Goal: Information Seeking & Learning: Find specific fact

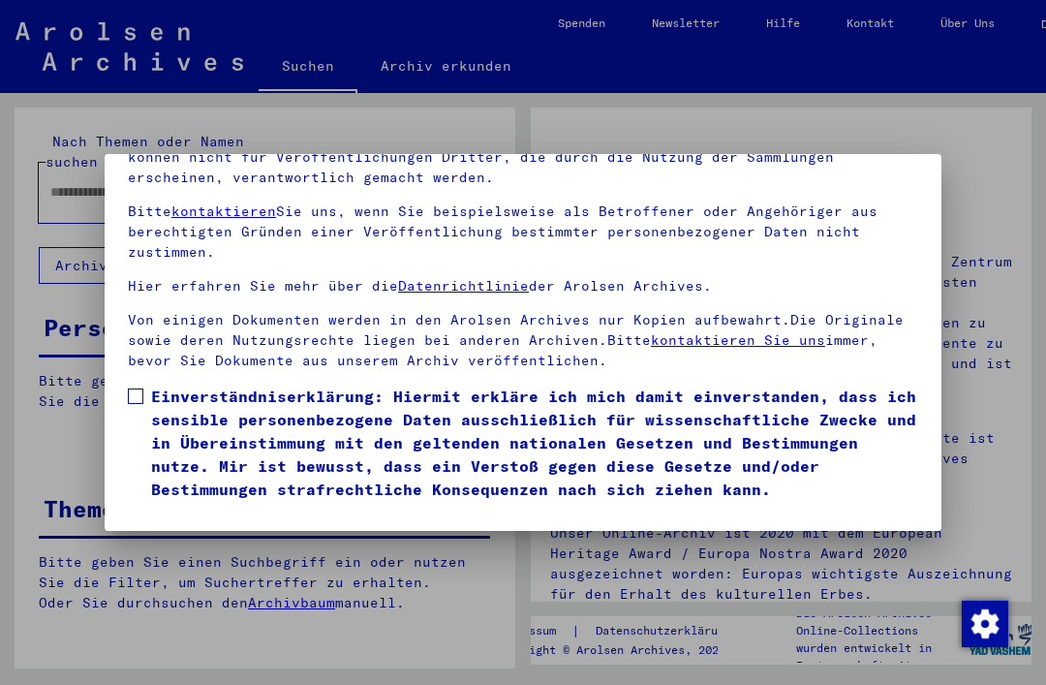
scroll to position [205, 0]
click at [142, 388] on span at bounding box center [135, 395] width 15 height 15
click at [195, 510] on button "Ich stimme zu" at bounding box center [201, 528] width 146 height 37
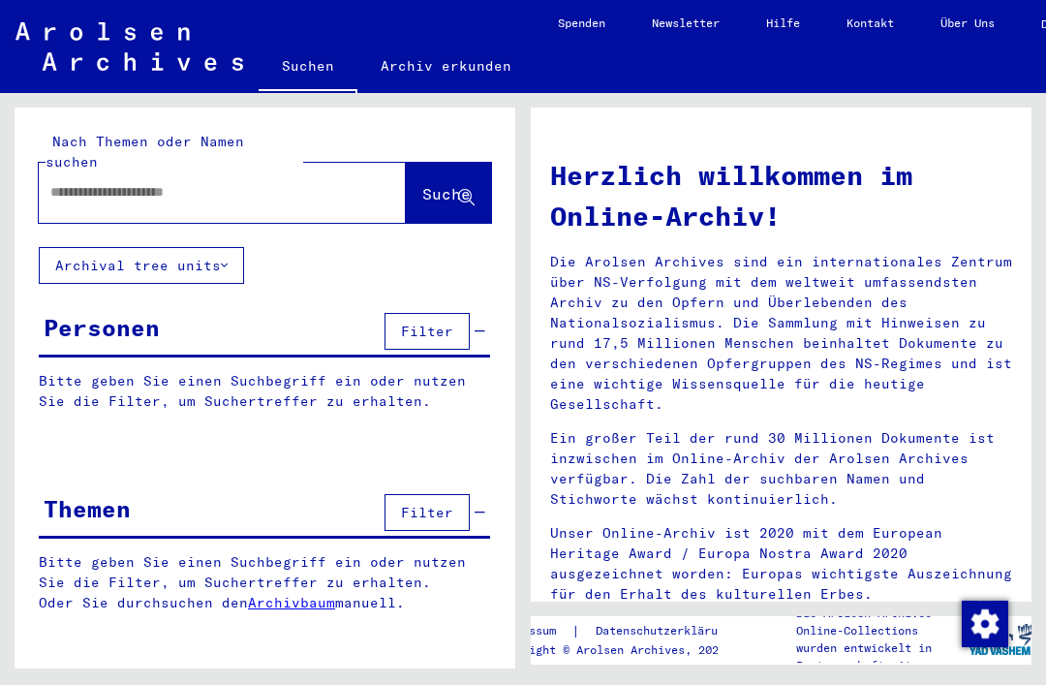
click at [82, 182] on input "text" at bounding box center [198, 192] width 297 height 20
type input "**********"
click at [427, 185] on span "Suche" at bounding box center [448, 195] width 52 height 20
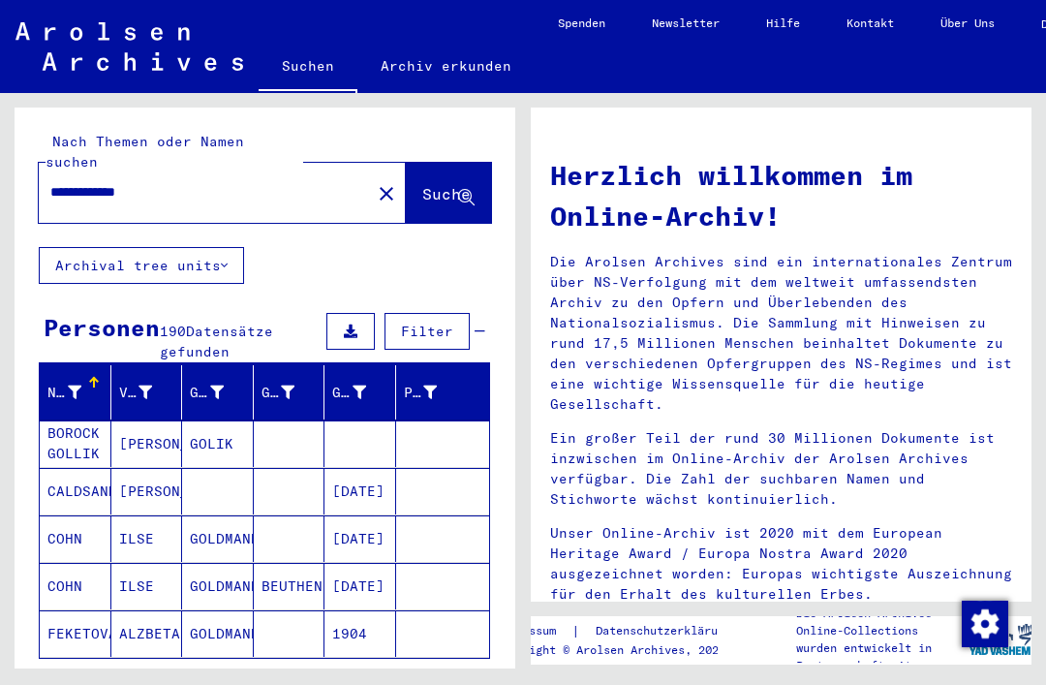
click at [90, 515] on mat-cell "COHN" at bounding box center [76, 538] width 72 height 46
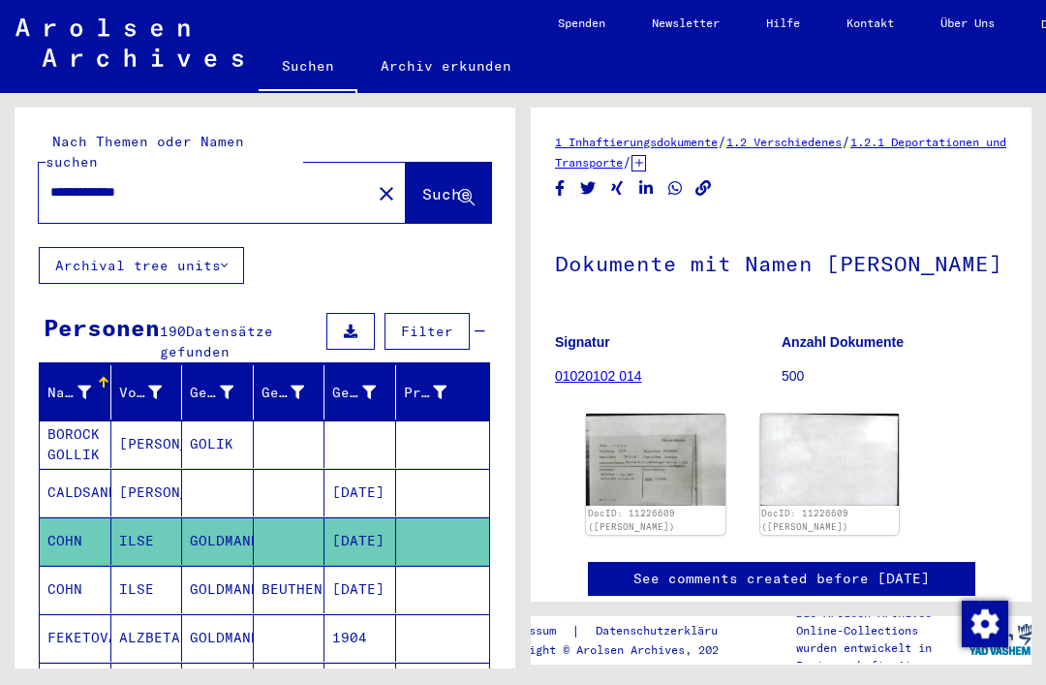
click at [664, 501] on img at bounding box center [655, 458] width 139 height 91
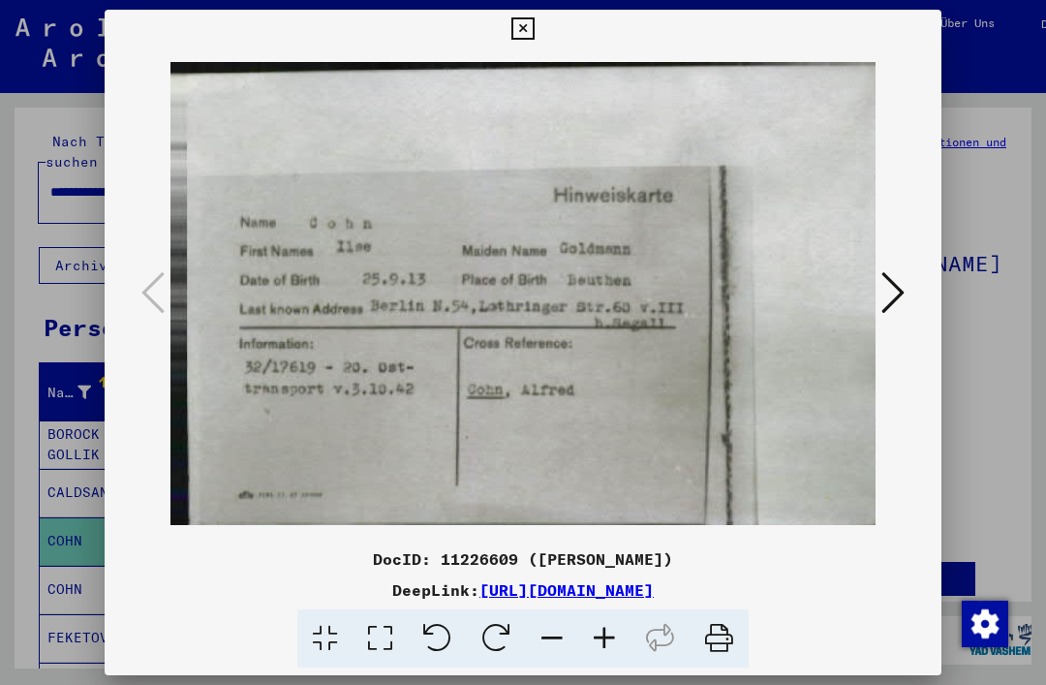
click at [533, 34] on icon at bounding box center [522, 28] width 22 height 23
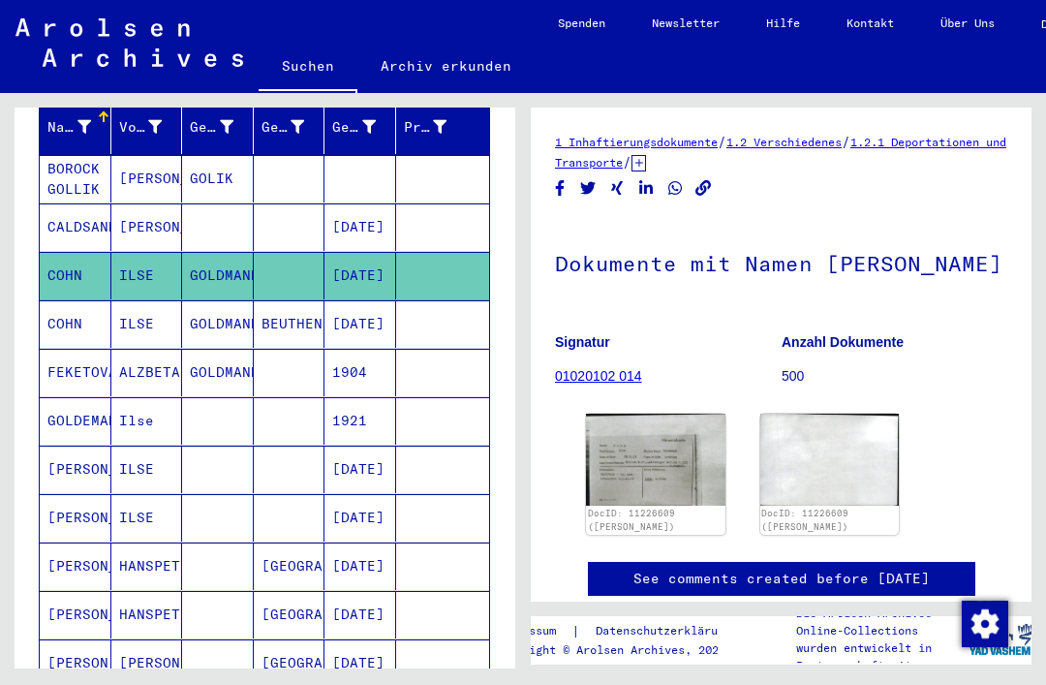
scroll to position [267, 0]
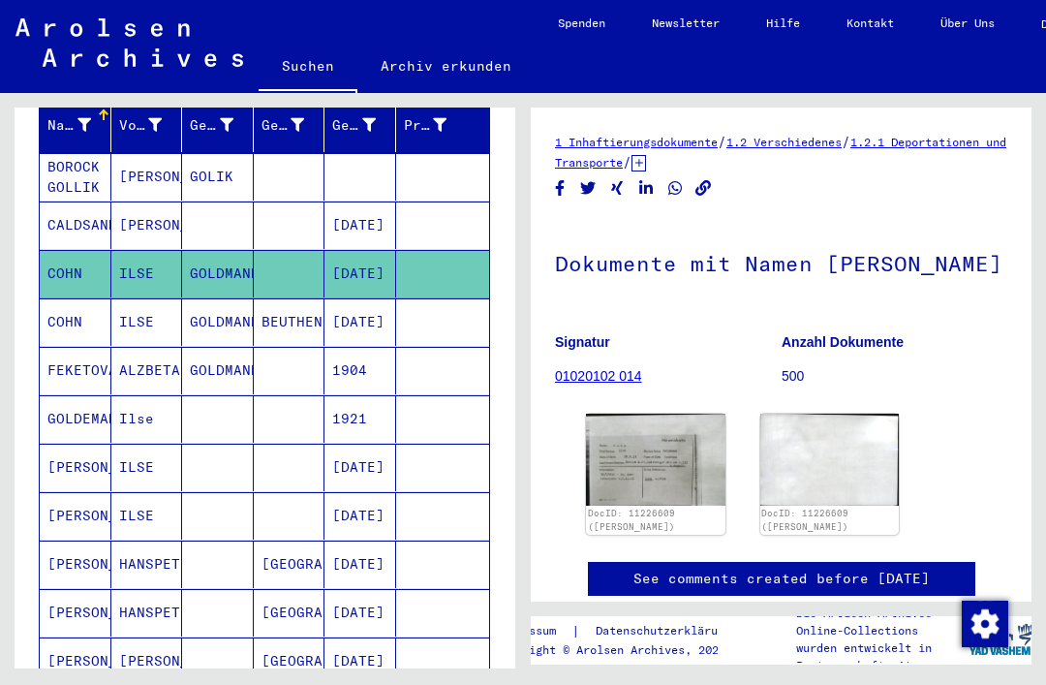
click at [130, 445] on mat-cell "ILSE" at bounding box center [147, 466] width 72 height 47
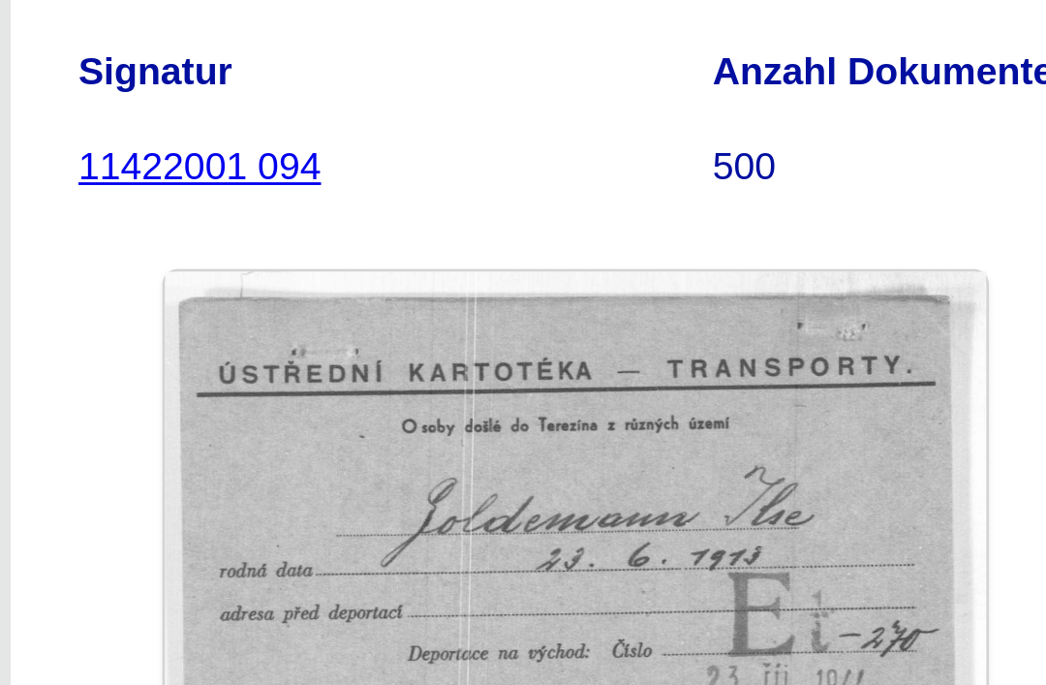
scroll to position [28, 23]
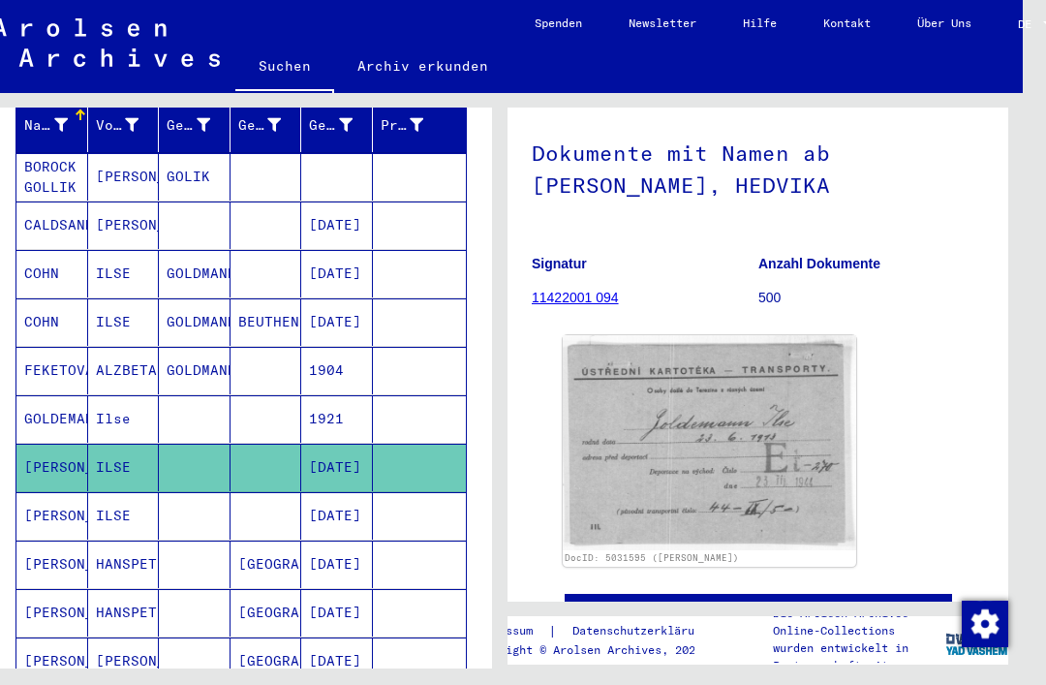
click at [339, 492] on mat-cell "[DATE]" at bounding box center [337, 515] width 72 height 47
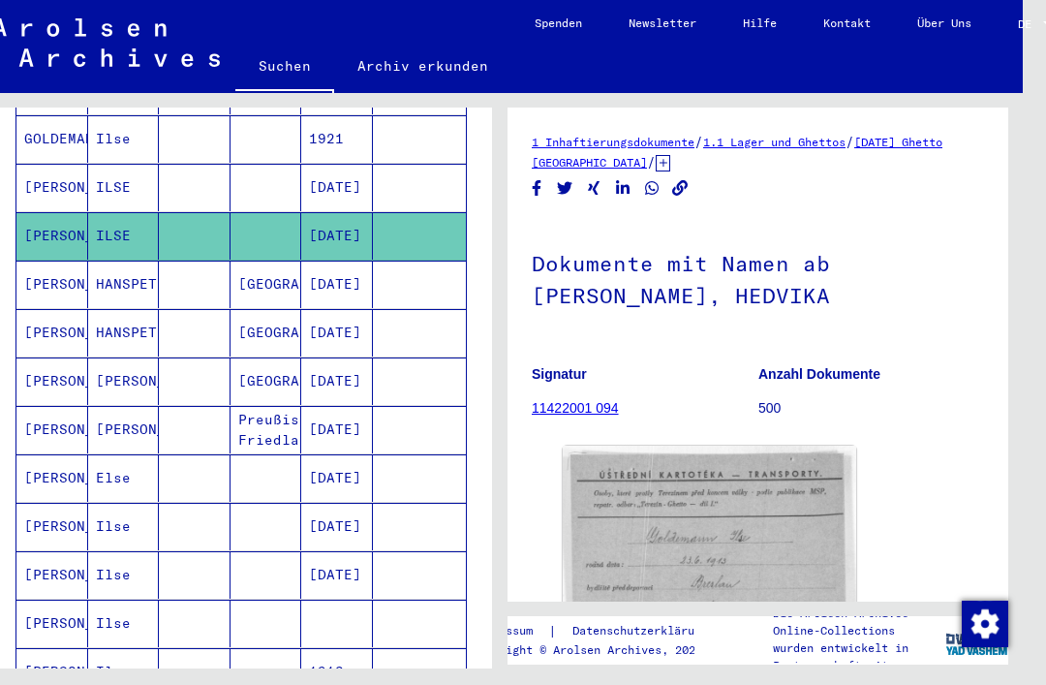
scroll to position [548, 0]
click at [338, 502] on mat-cell "[DATE]" at bounding box center [337, 525] width 72 height 47
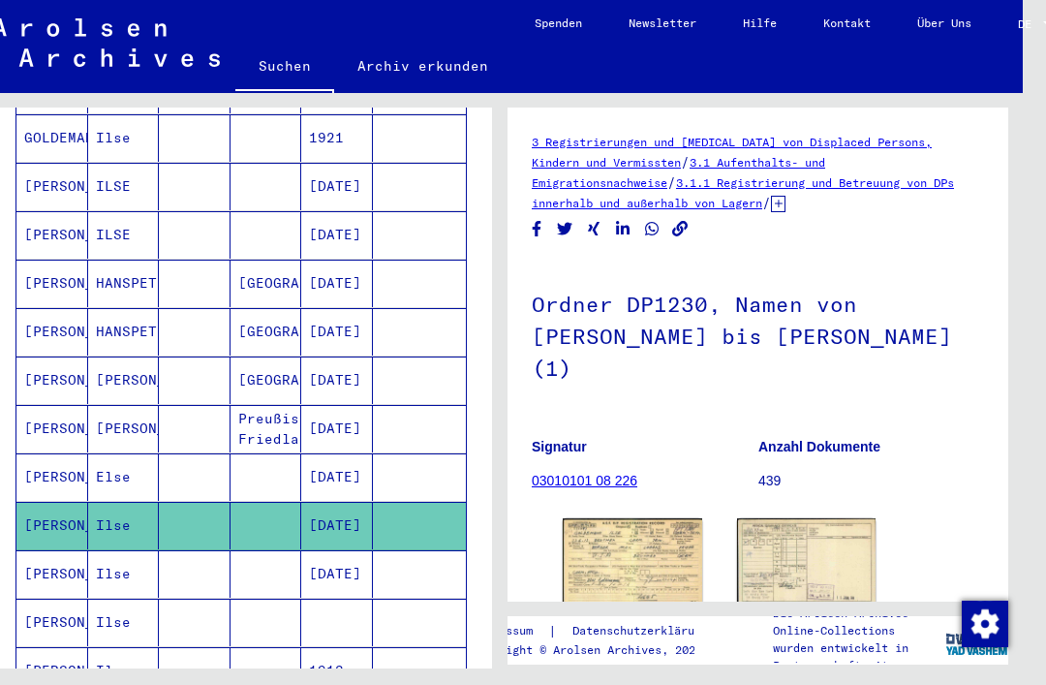
click at [631, 533] on img at bounding box center [632, 562] width 139 height 88
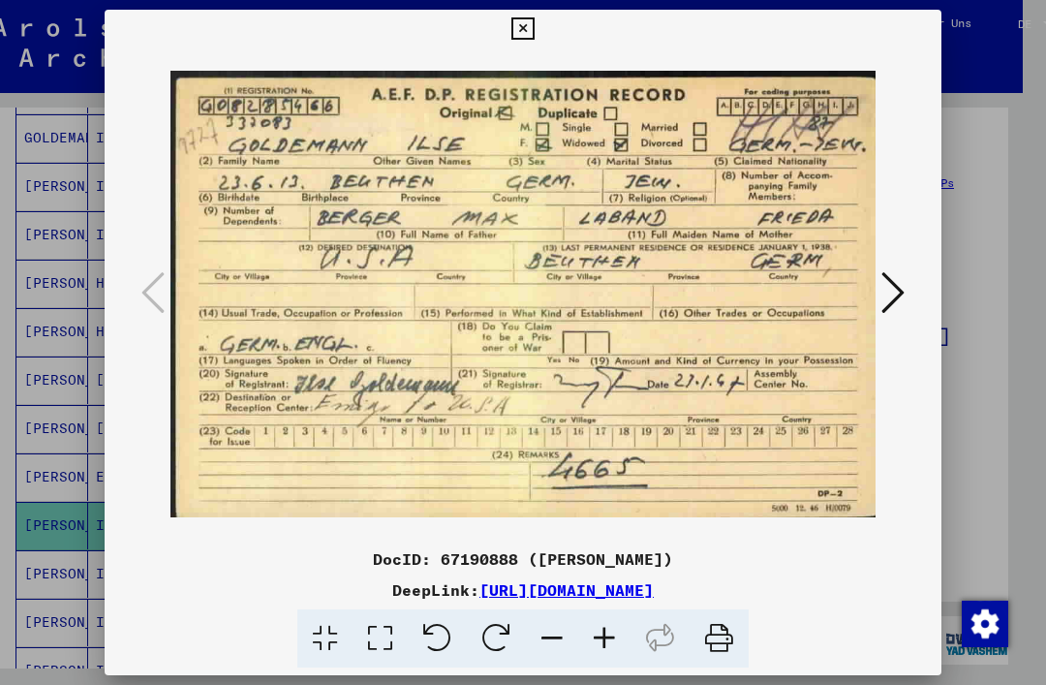
click at [539, 37] on button at bounding box center [522, 29] width 34 height 39
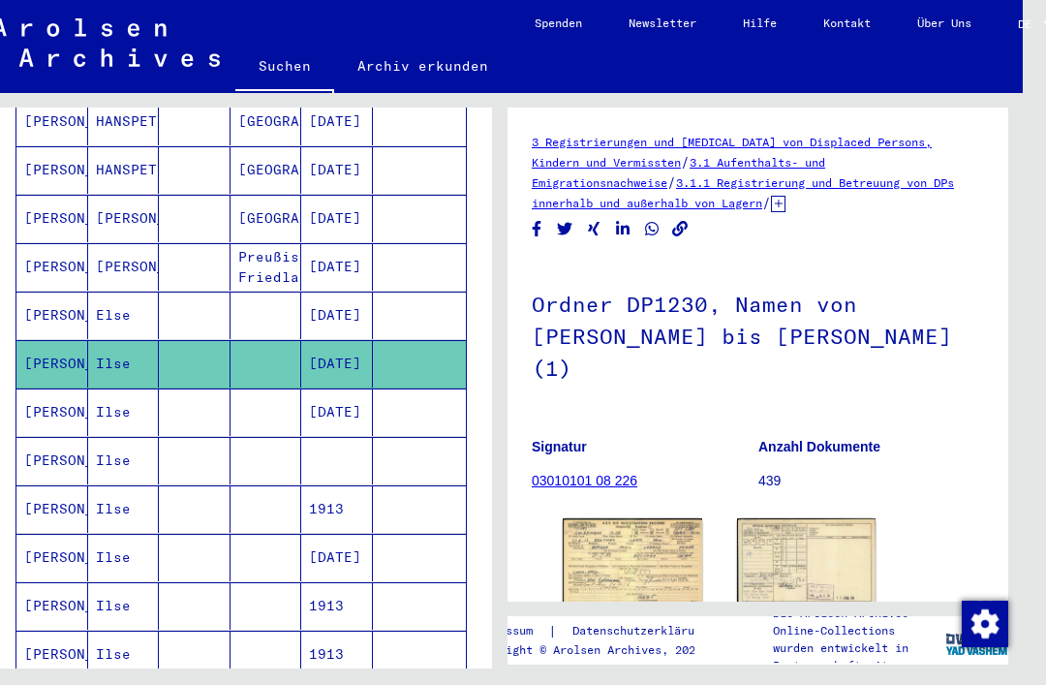
scroll to position [710, 0]
click at [329, 485] on mat-cell "1913" at bounding box center [337, 508] width 72 height 47
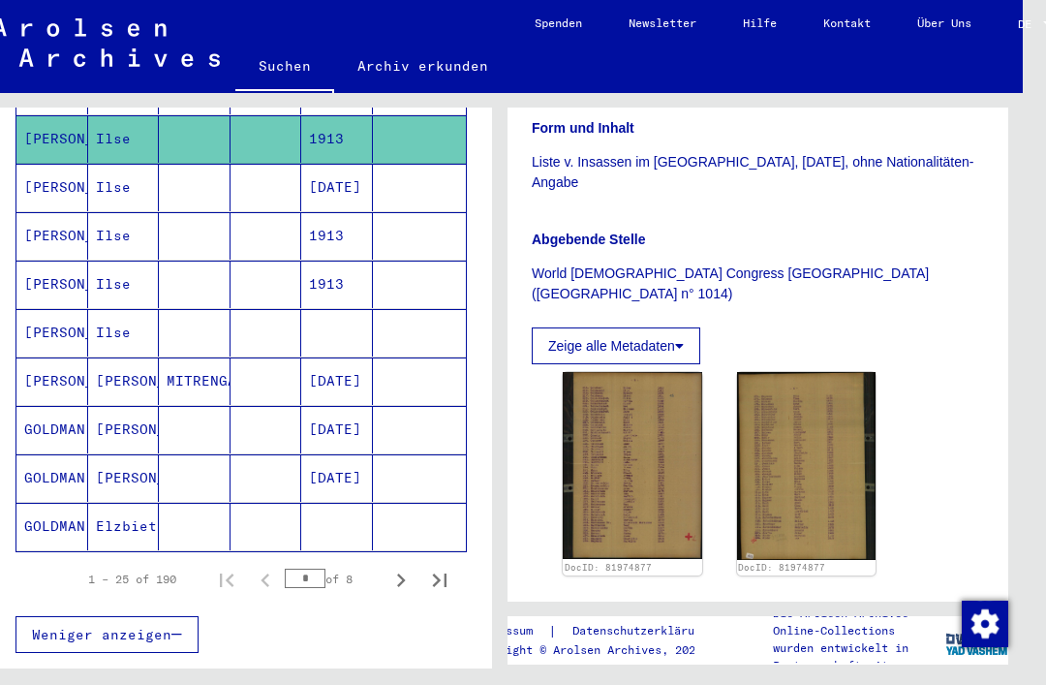
scroll to position [1081, 0]
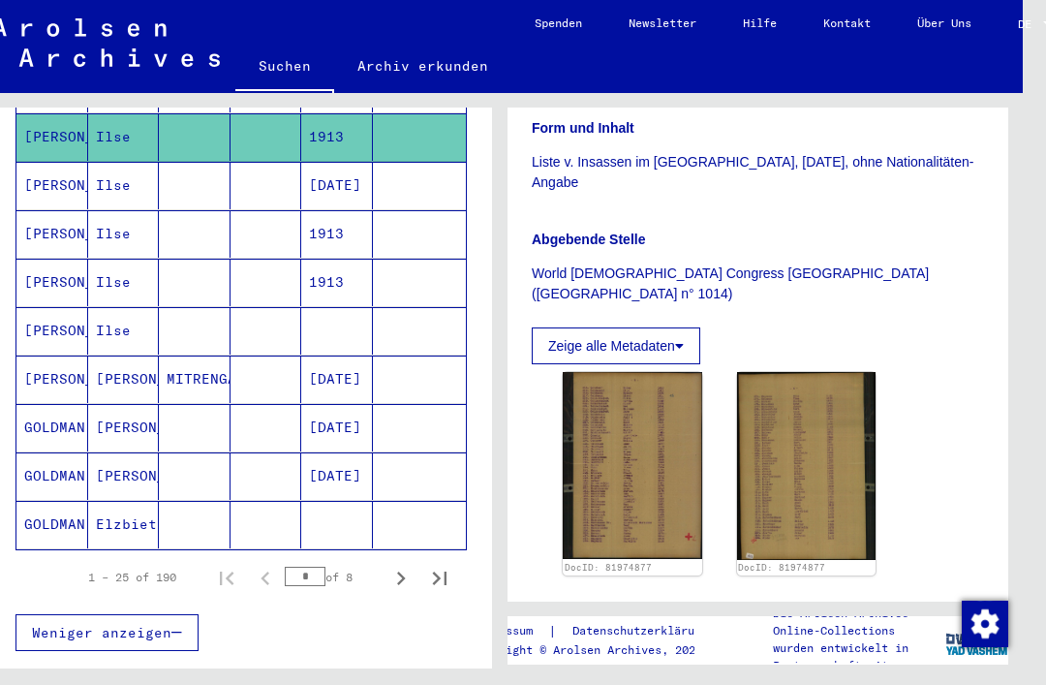
click at [405, 564] on icon "Next page" at bounding box center [400, 577] width 27 height 27
type input "*"
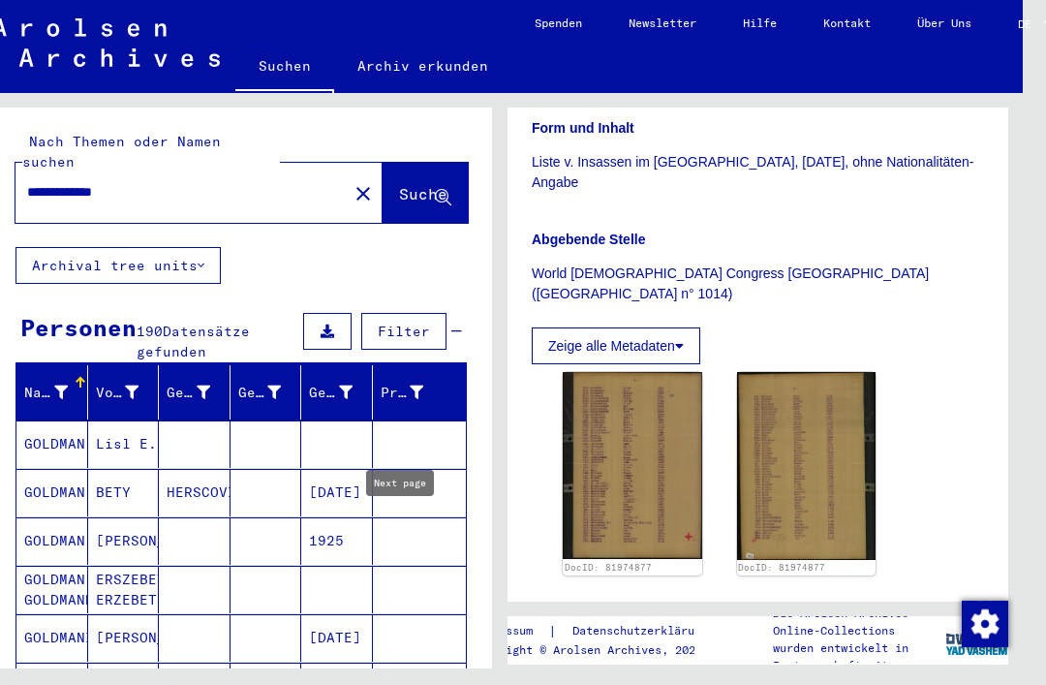
scroll to position [0, 0]
click at [198, 182] on input "**********" at bounding box center [181, 192] width 309 height 20
click at [404, 184] on span "Suche" at bounding box center [423, 193] width 48 height 19
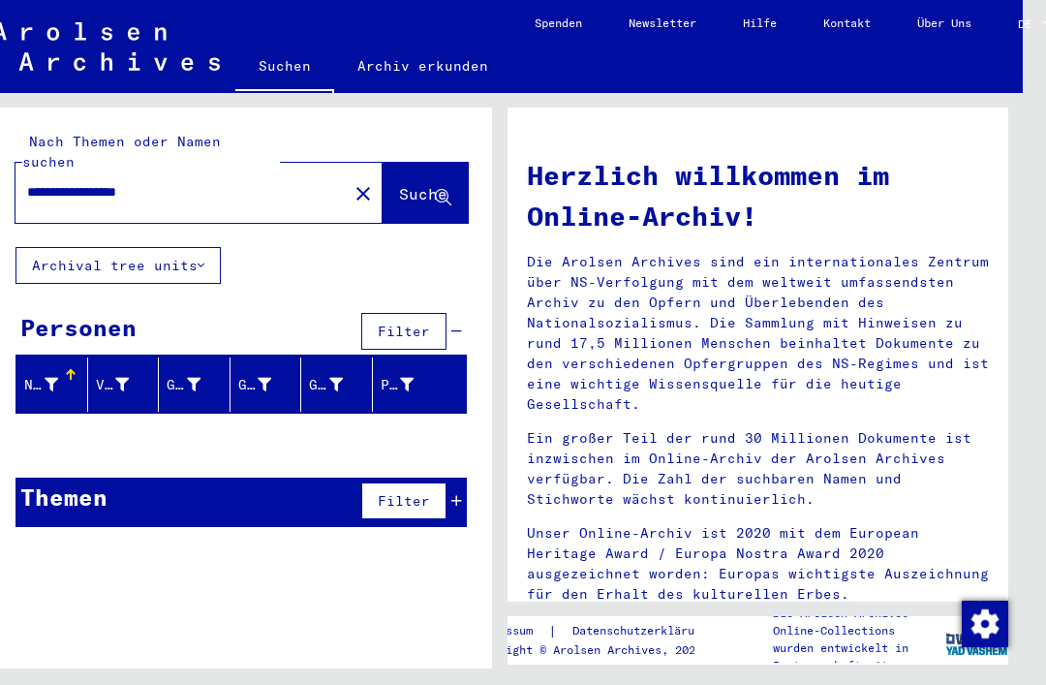
click at [215, 182] on input "**********" at bounding box center [175, 192] width 297 height 20
click at [410, 184] on span "Suche" at bounding box center [423, 193] width 48 height 19
click at [231, 182] on input "**********" at bounding box center [175, 192] width 297 height 20
type input "**********"
click at [409, 184] on span "Suche" at bounding box center [423, 193] width 48 height 19
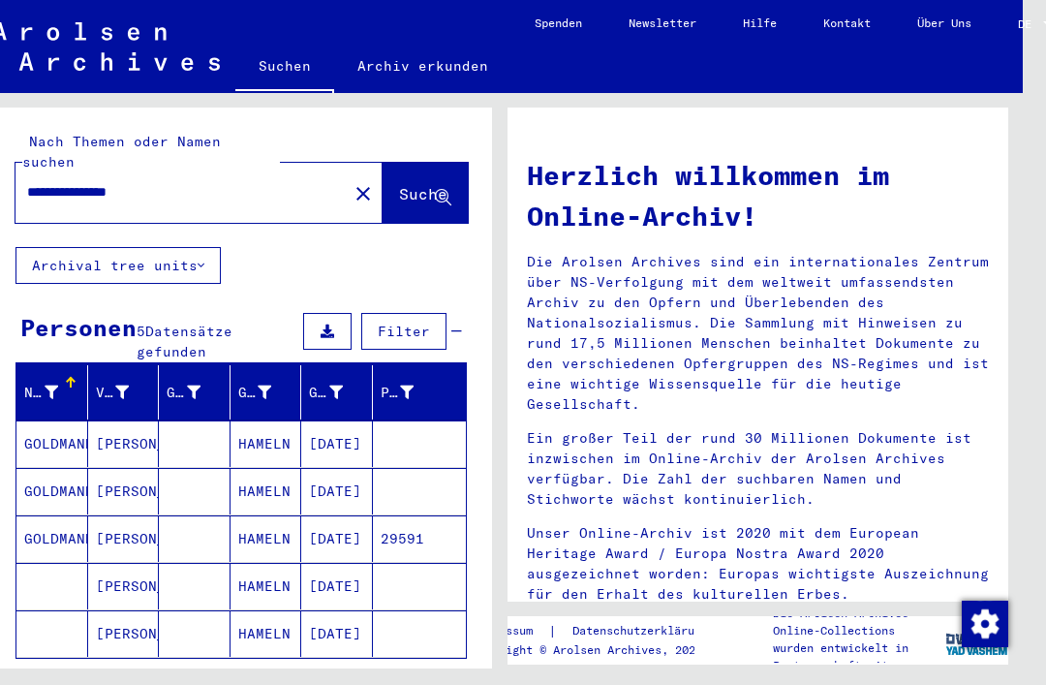
click at [132, 420] on mat-cell "[PERSON_NAME]" at bounding box center [124, 443] width 72 height 46
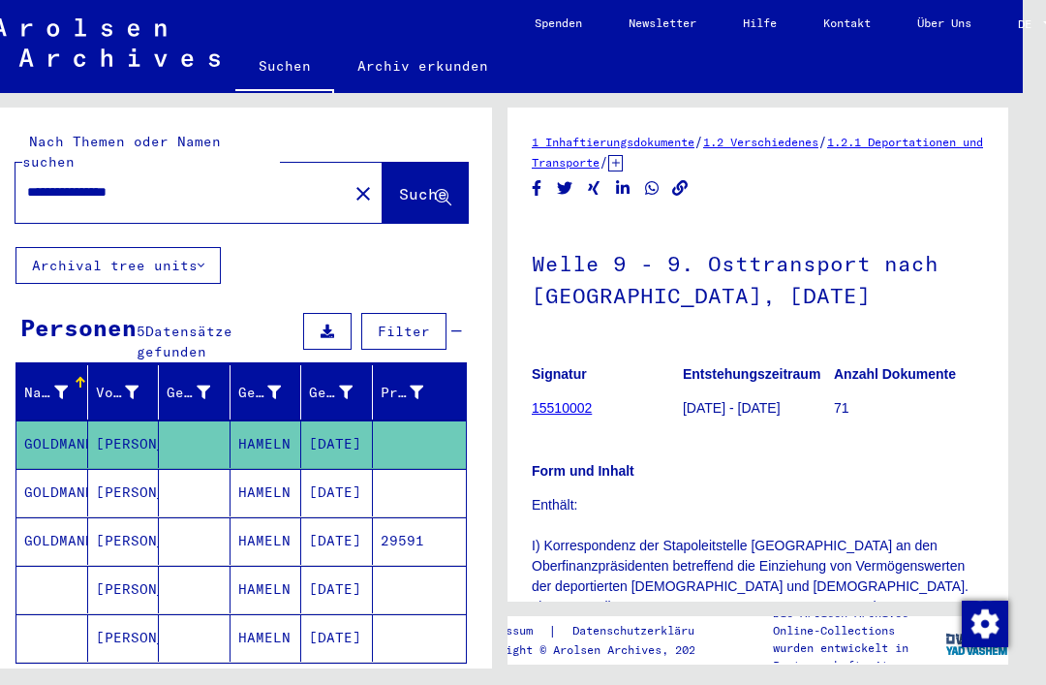
click at [85, 517] on mat-cell "GOLDMANN" at bounding box center [52, 540] width 72 height 47
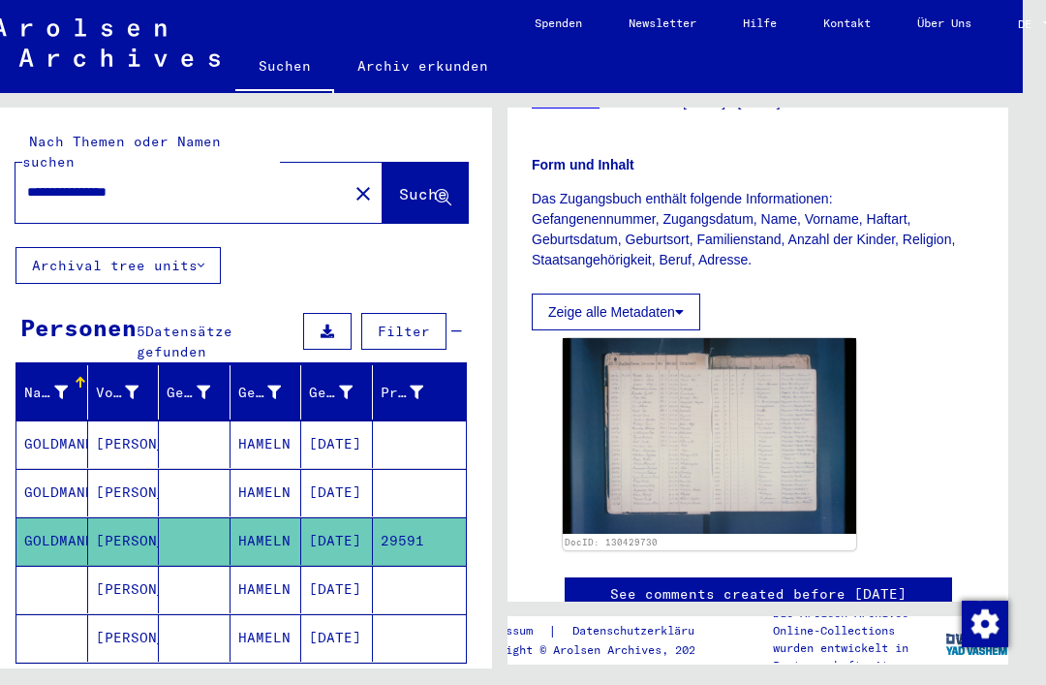
scroll to position [349, 0]
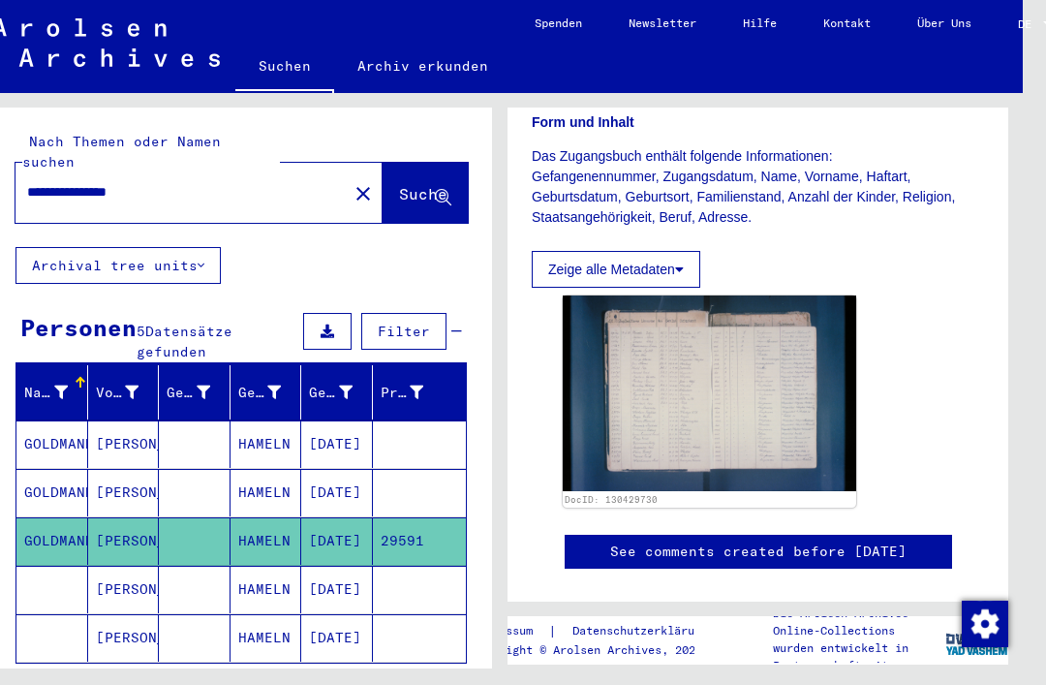
click at [131, 565] on mat-cell "[PERSON_NAME]" at bounding box center [124, 588] width 72 height 47
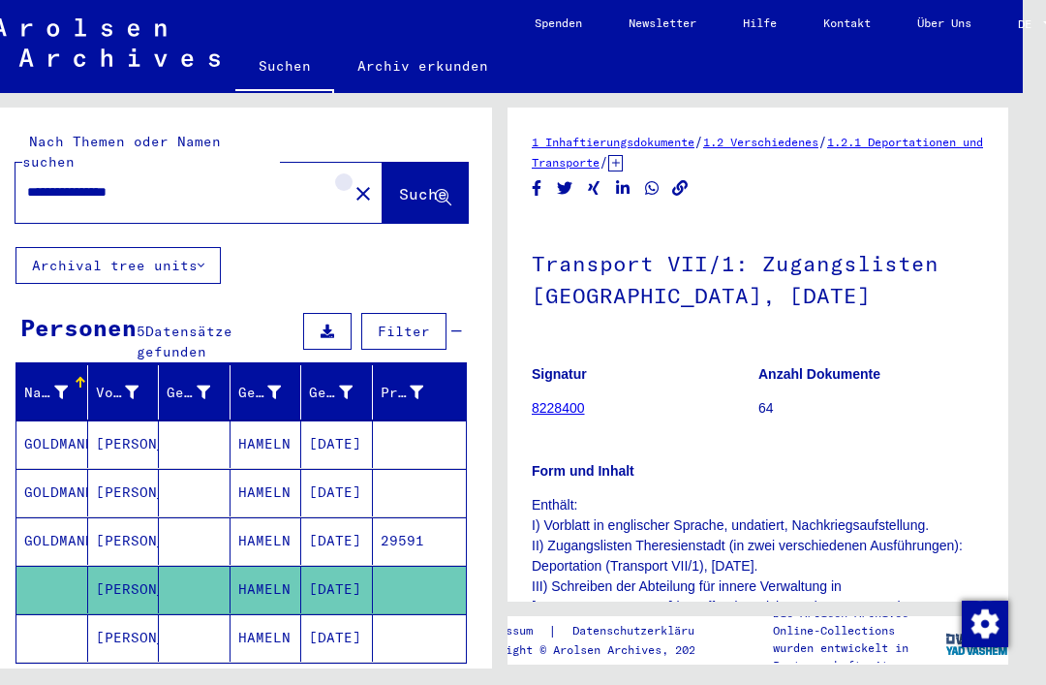
click at [351, 182] on mat-icon "close" at bounding box center [362, 193] width 23 height 23
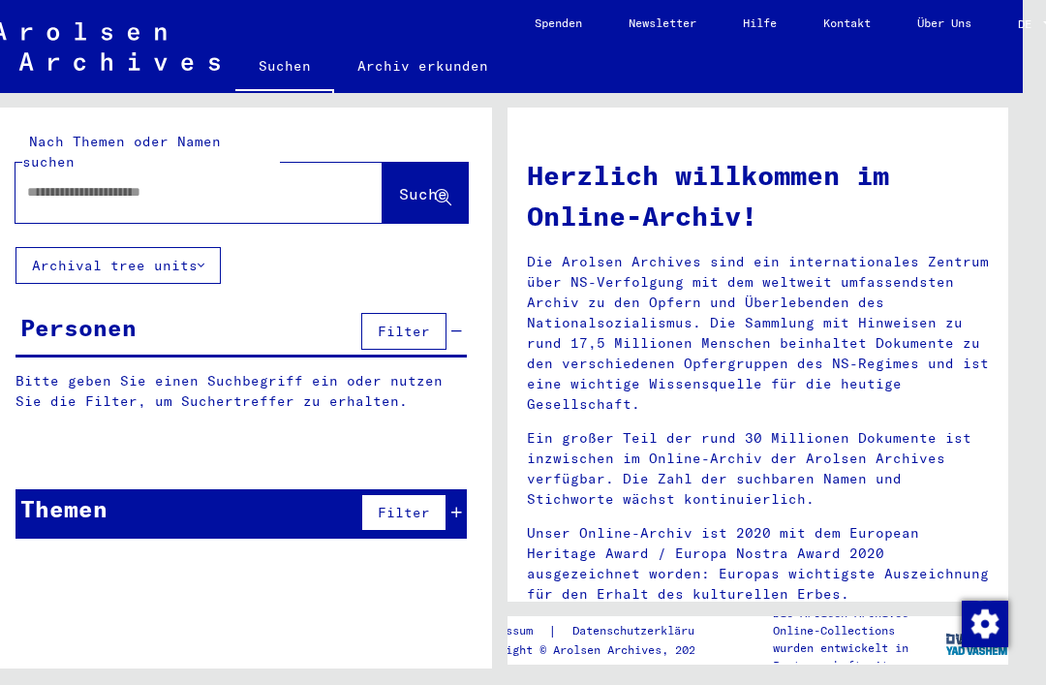
click at [29, 170] on div at bounding box center [169, 192] width 309 height 44
click at [55, 182] on input "text" at bounding box center [175, 192] width 297 height 20
type input "**********"
click at [406, 184] on span "Suche" at bounding box center [423, 193] width 48 height 19
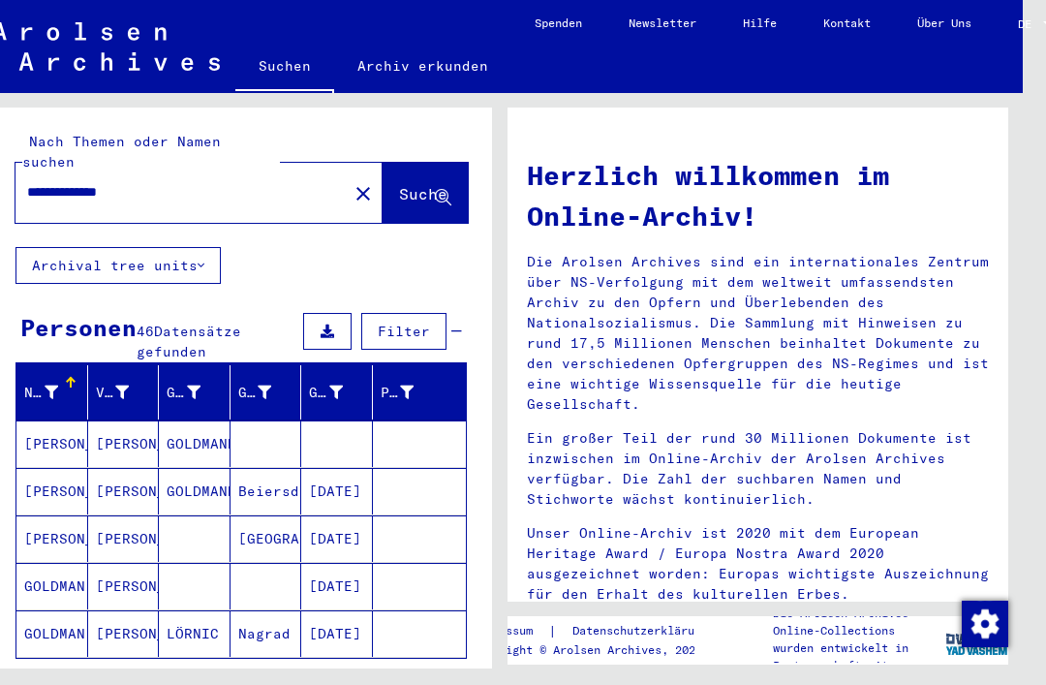
click at [125, 668] on button "Alle Ergebnisse anzeigen" at bounding box center [141, 686] width 253 height 37
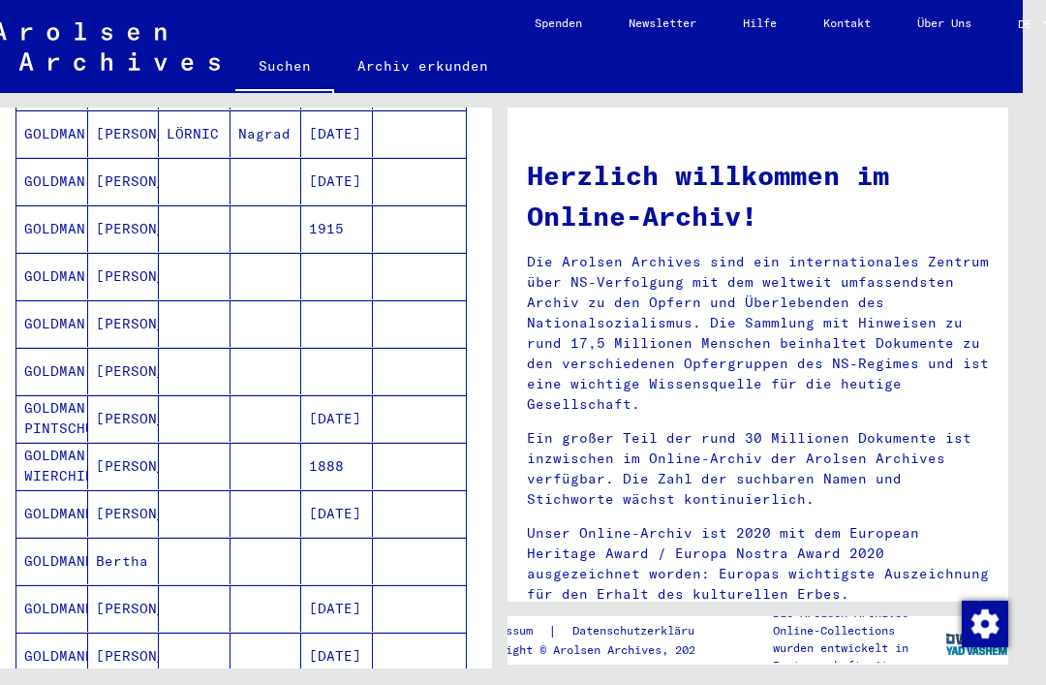
scroll to position [501, 0]
click at [118, 489] on mat-cell "[PERSON_NAME]" at bounding box center [124, 512] width 72 height 46
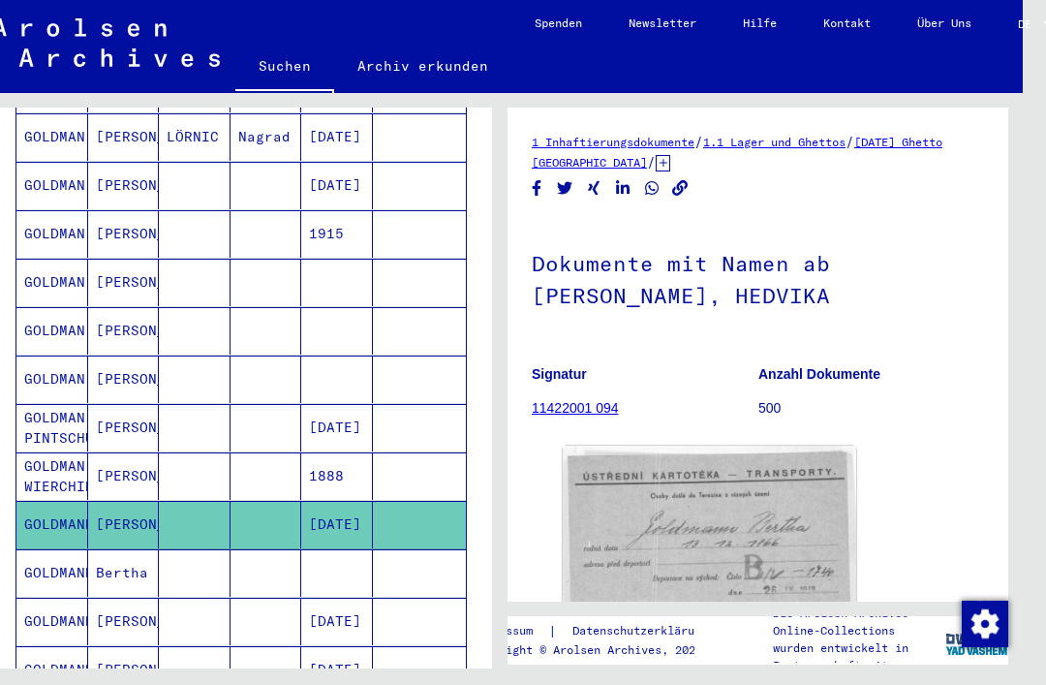
click at [700, 552] on img at bounding box center [709, 553] width 293 height 217
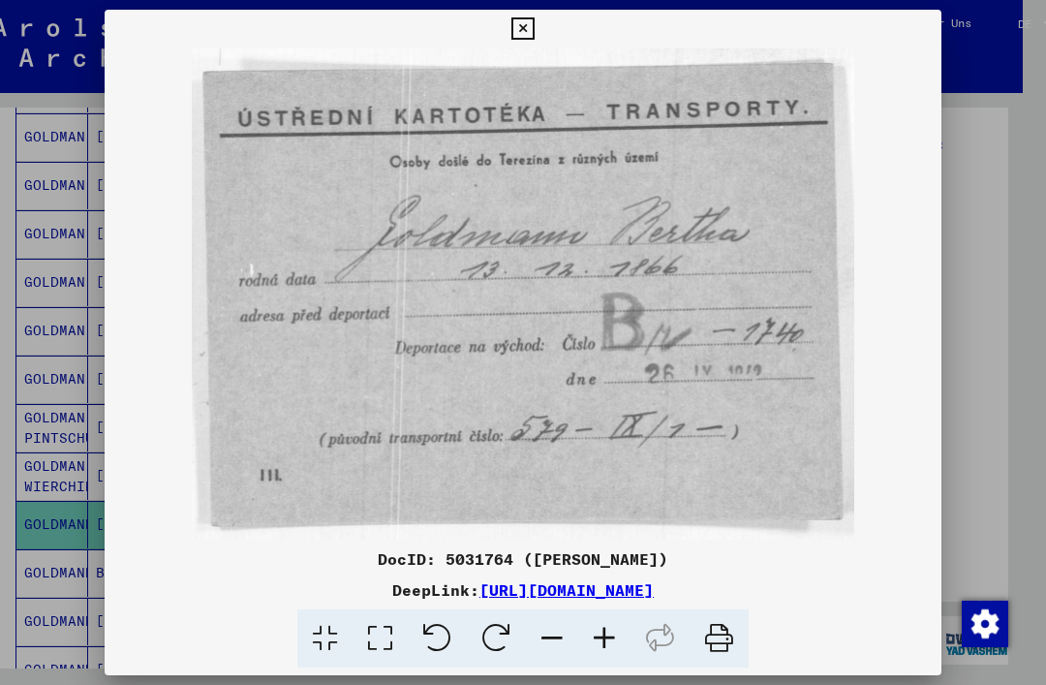
click at [539, 30] on button at bounding box center [522, 29] width 34 height 39
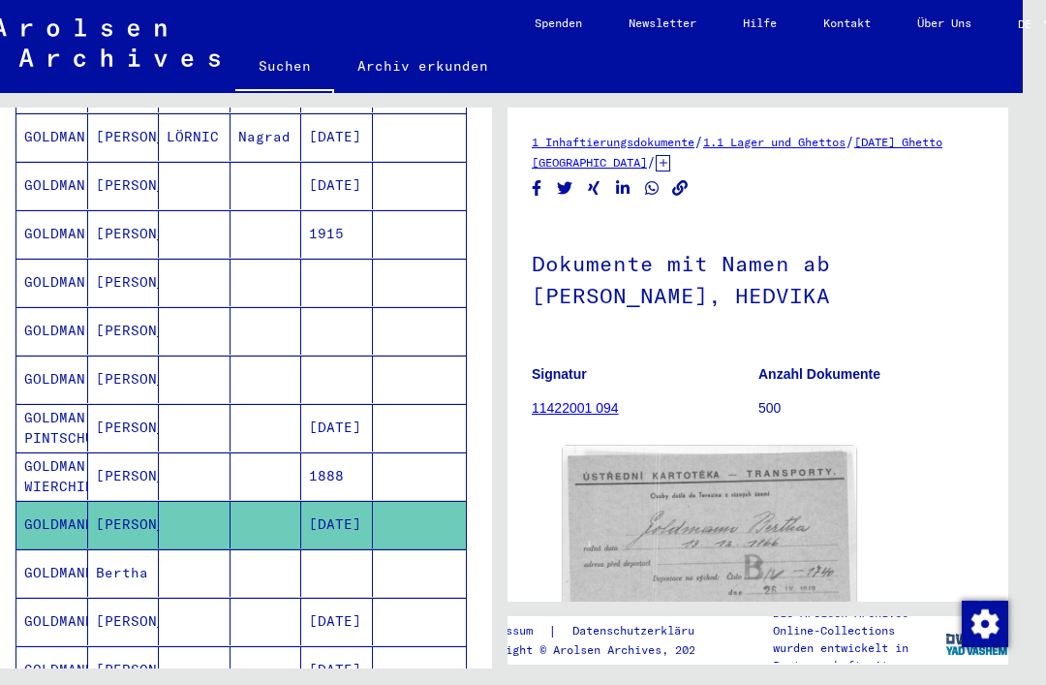
click at [117, 549] on mat-cell "Bertha" at bounding box center [124, 572] width 72 height 47
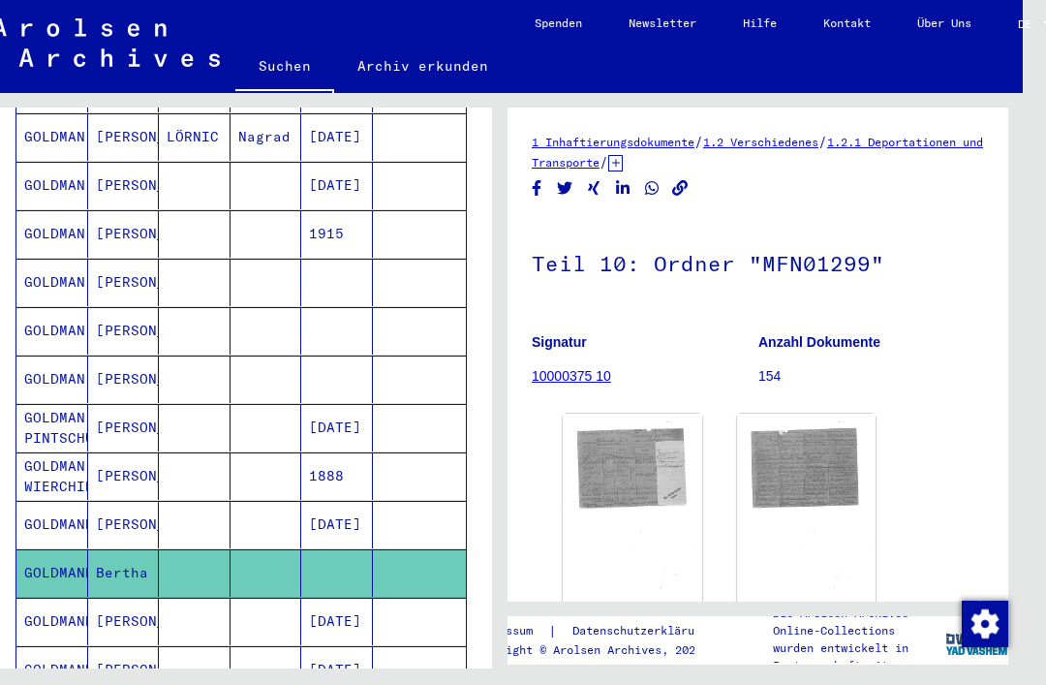
click at [624, 449] on img at bounding box center [632, 509] width 139 height 192
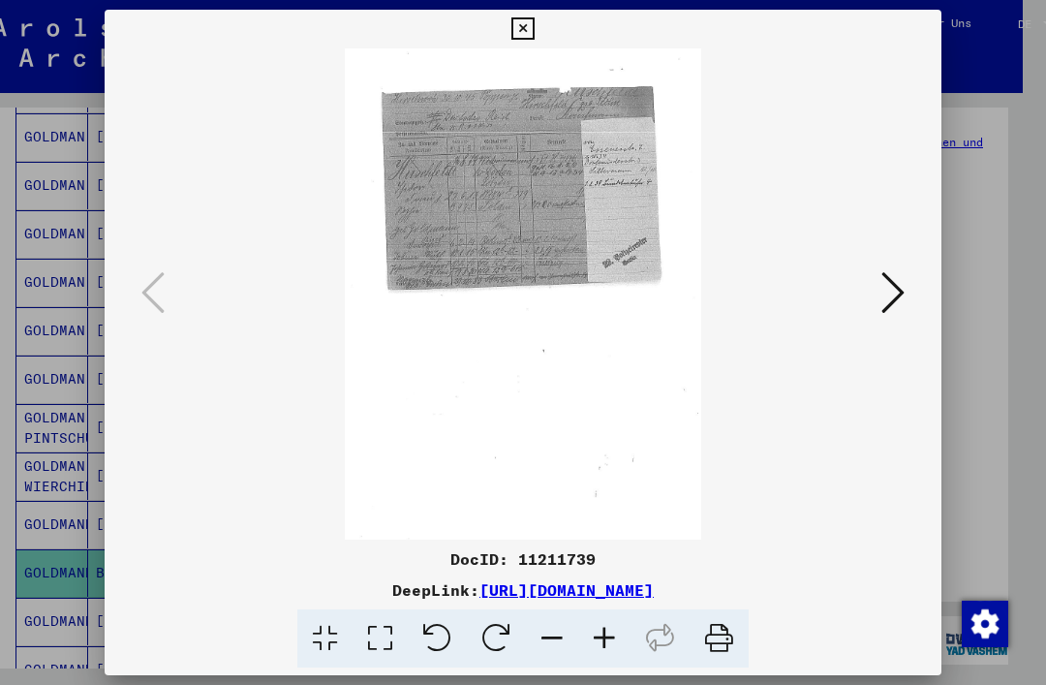
click at [533, 29] on icon at bounding box center [522, 28] width 22 height 23
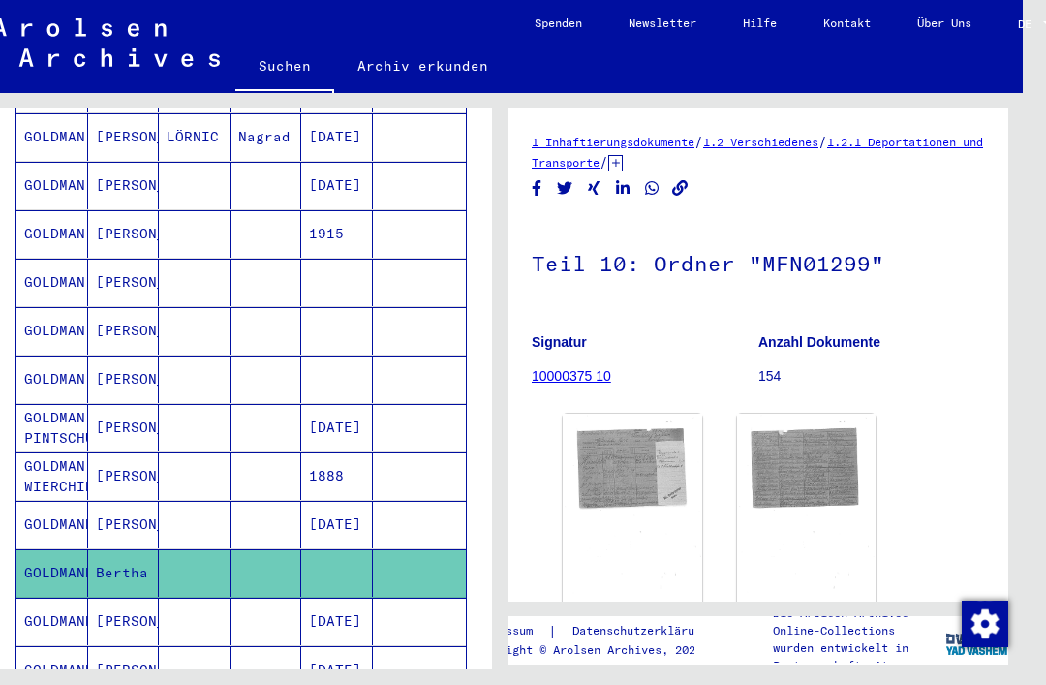
click at [341, 597] on mat-cell "[DATE]" at bounding box center [337, 620] width 72 height 47
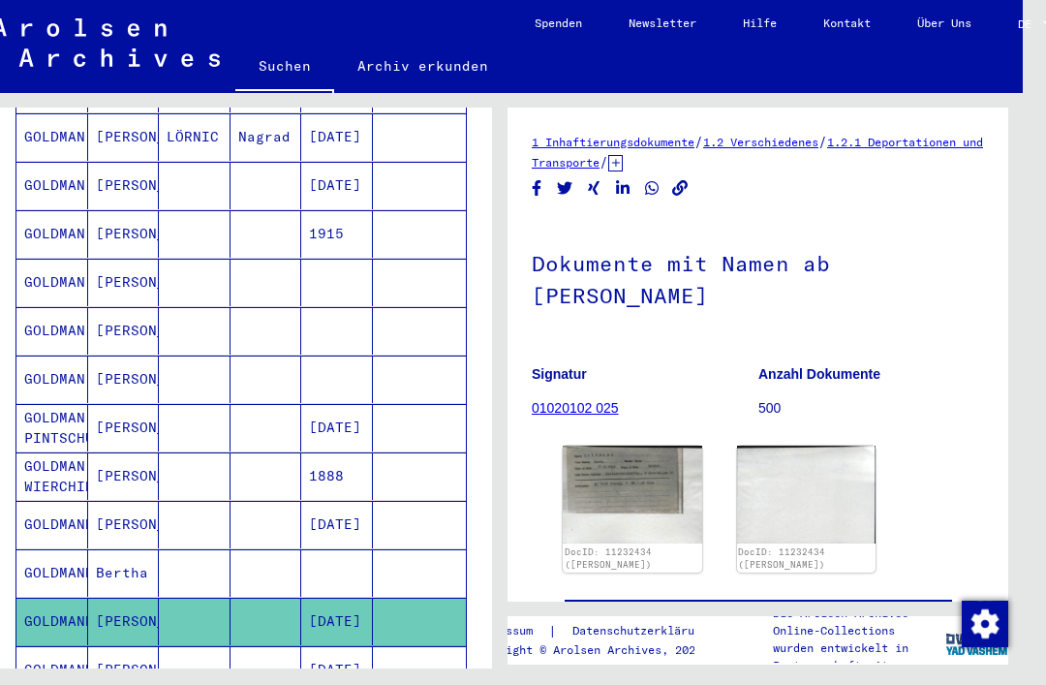
click at [625, 470] on img at bounding box center [632, 494] width 139 height 98
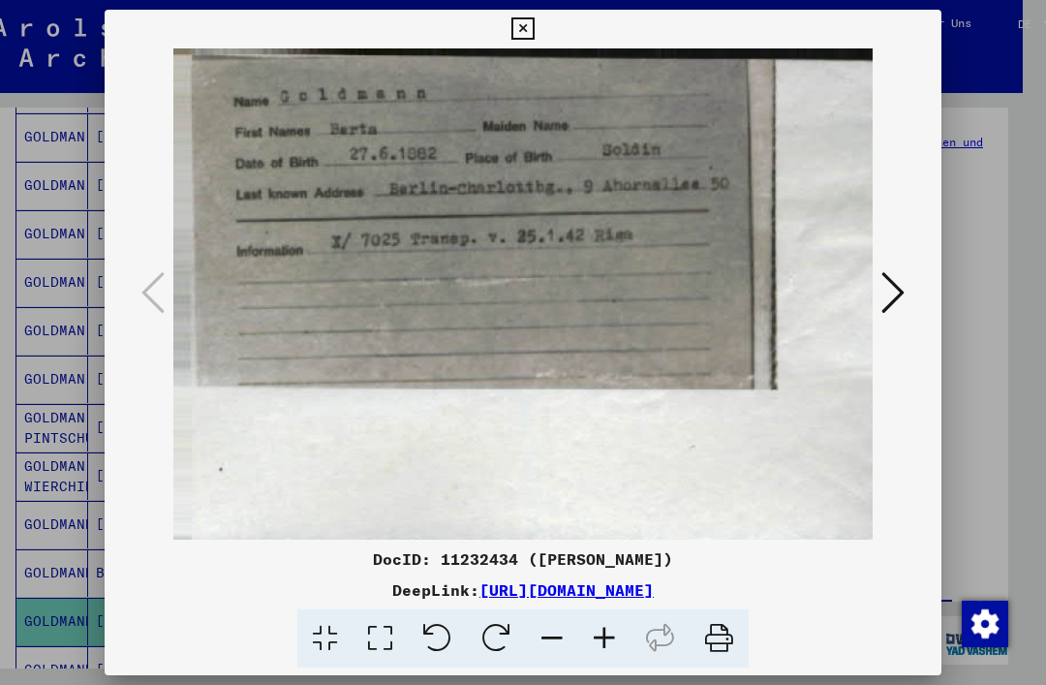
click at [533, 32] on icon at bounding box center [522, 28] width 22 height 23
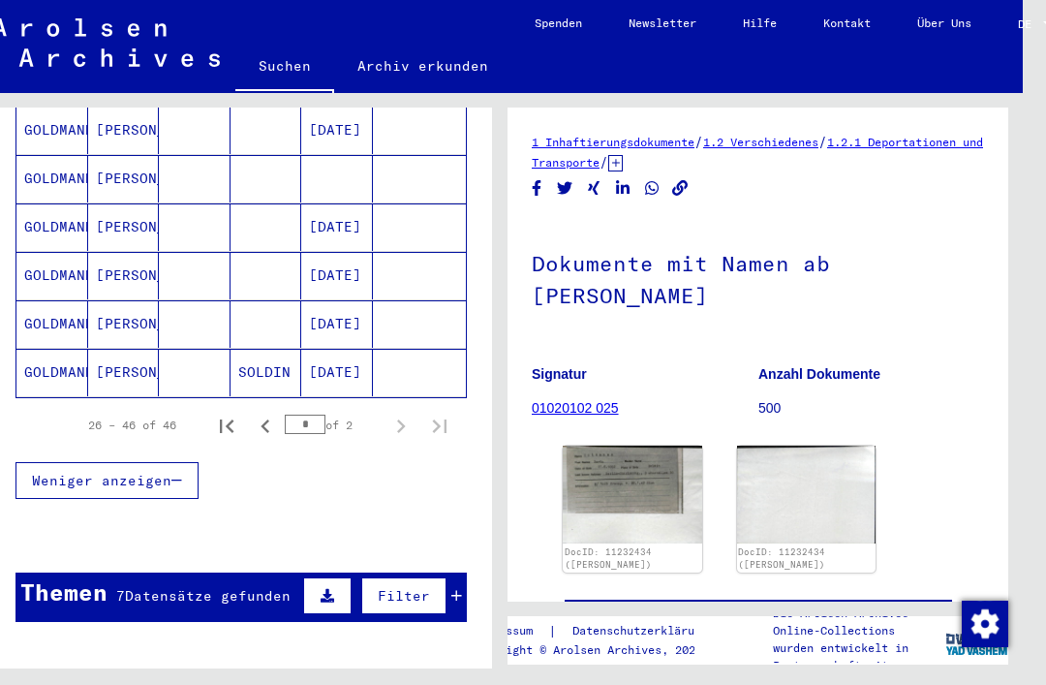
scroll to position [1235, 0]
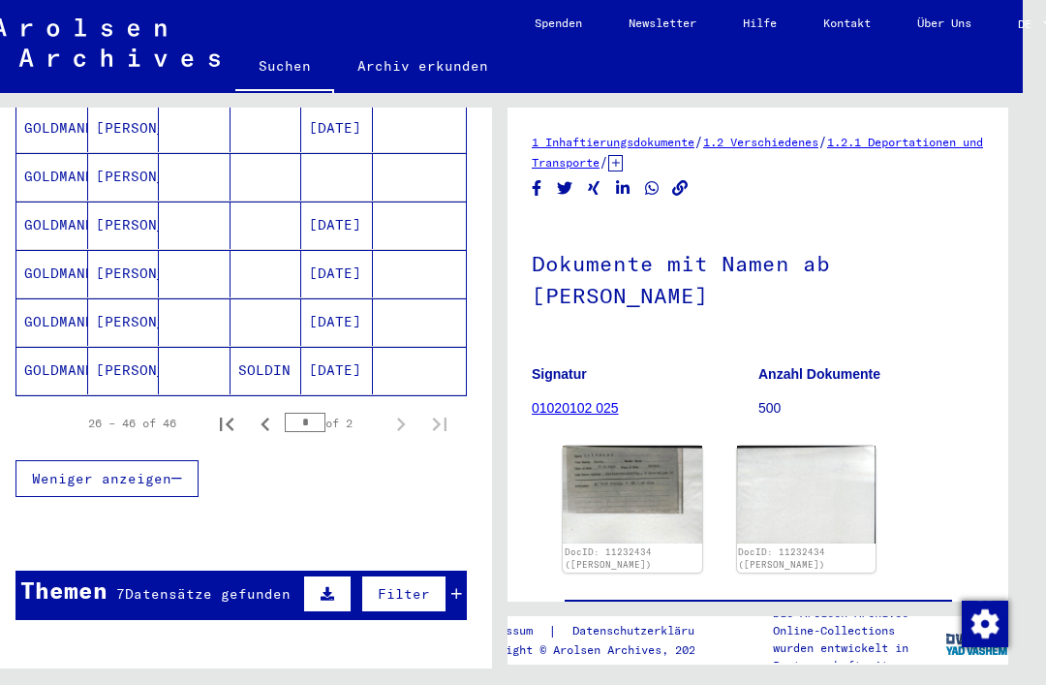
click at [175, 585] on span "Datensätze gefunden" at bounding box center [208, 593] width 166 height 17
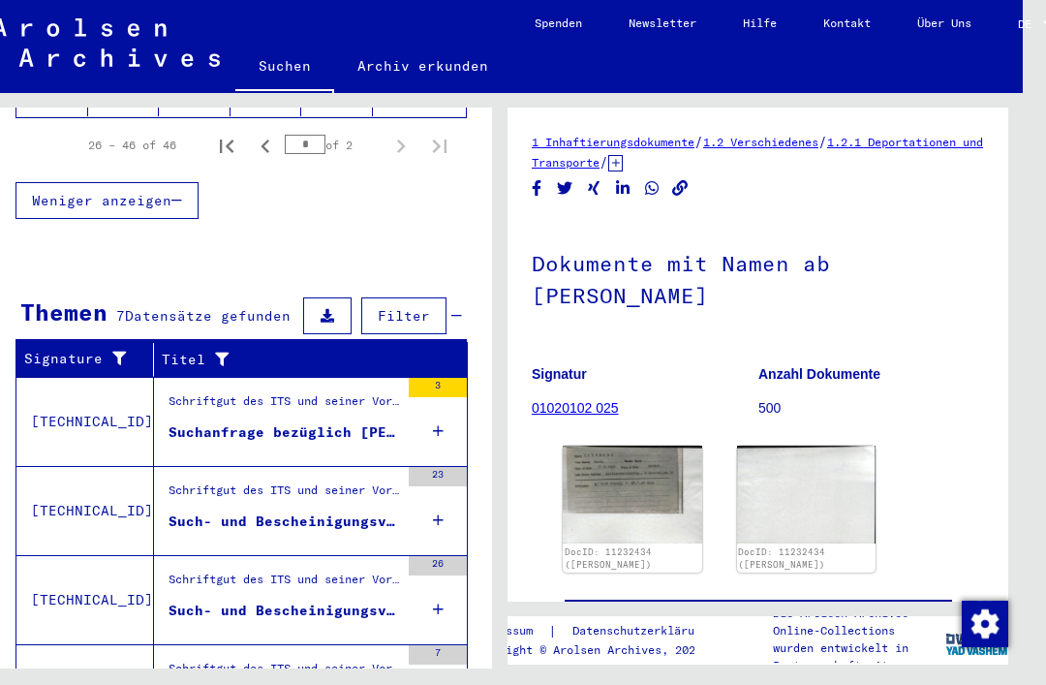
scroll to position [1513, 0]
click at [343, 422] on div "Suchanfrage bezüglich [PERSON_NAME] [DATE]" at bounding box center [283, 432] width 230 height 20
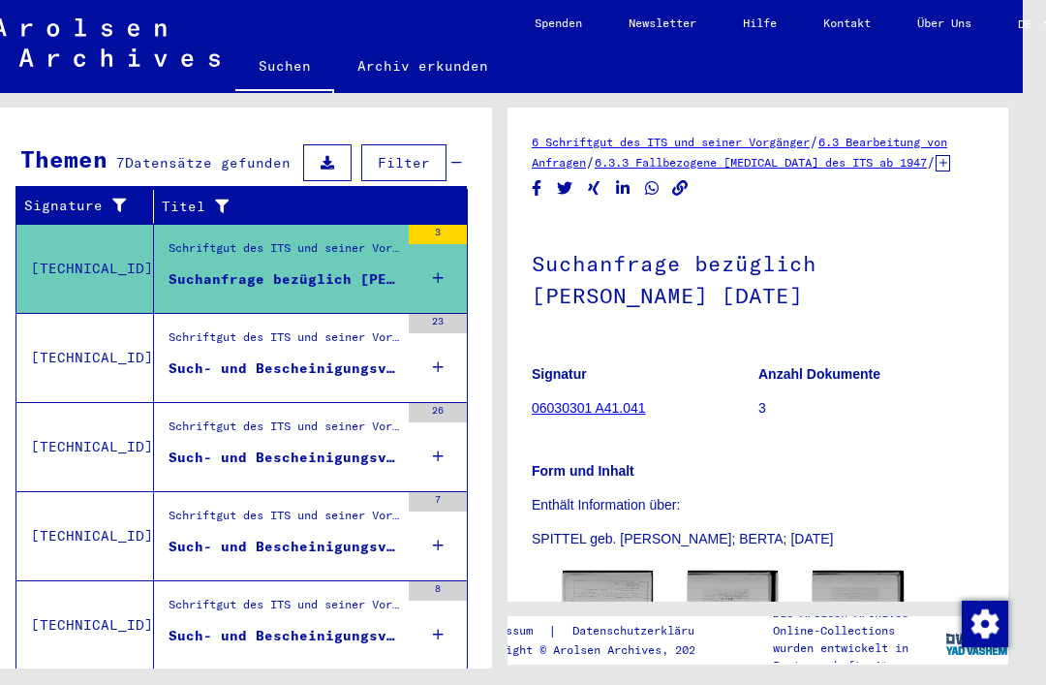
scroll to position [284, 0]
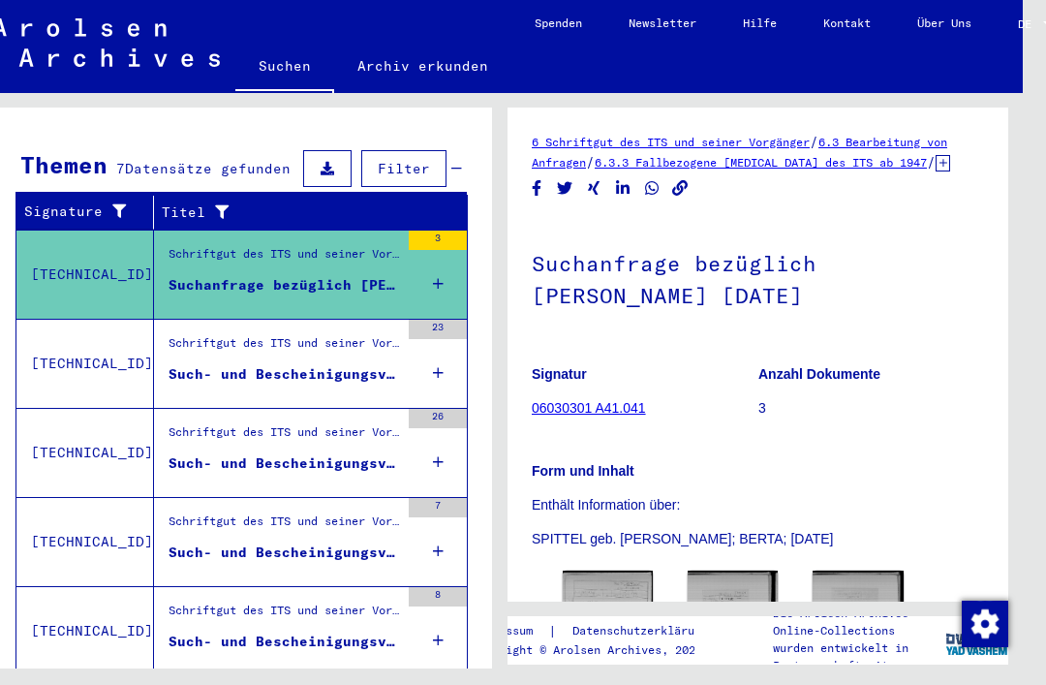
click at [295, 364] on div "Such- und Bescheinigungsvorgang Nr. 1.123.352 für [PERSON_NAME] geboren [DEMOGR…" at bounding box center [283, 374] width 230 height 20
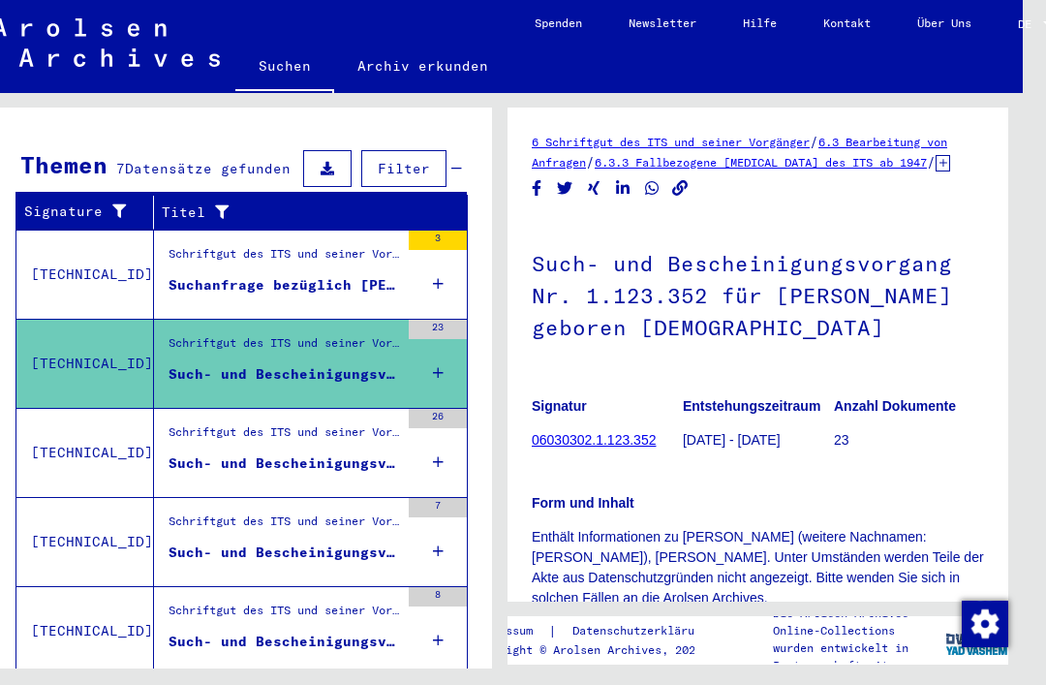
click at [299, 453] on div "Such- und Bescheinigungsvorgang Nr. 2.146.393 für [PERSON_NAME]" at bounding box center [283, 463] width 230 height 20
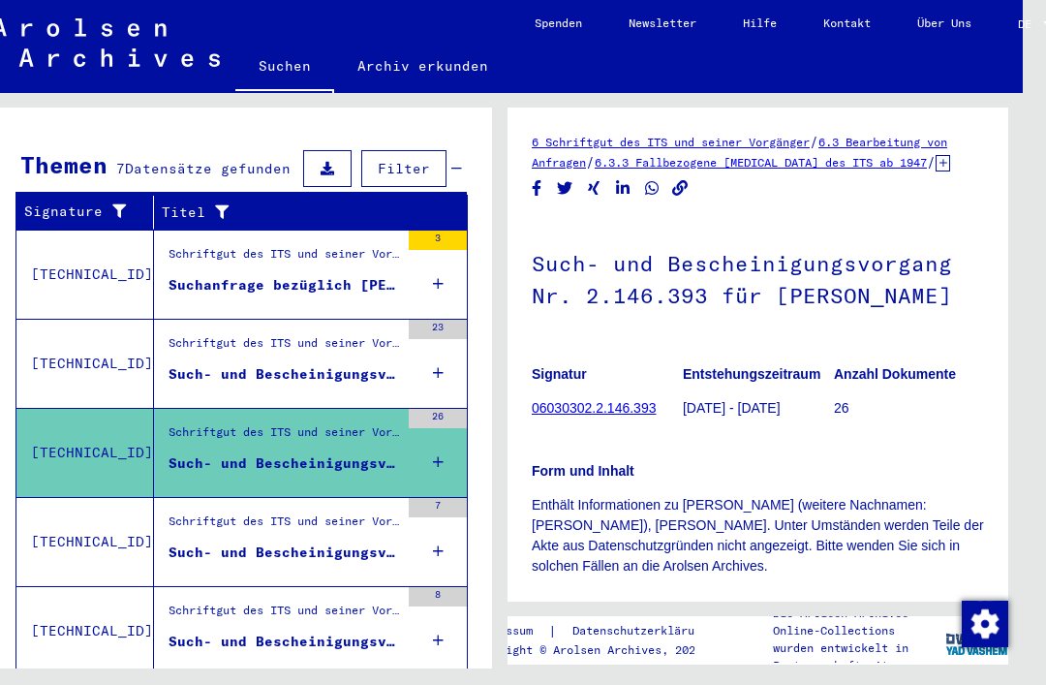
click at [284, 542] on div "Such- und Bescheinigungsvorgang Nr. 474.650 für [PERSON_NAME] geboren [DEMOGRAP…" at bounding box center [283, 552] width 230 height 20
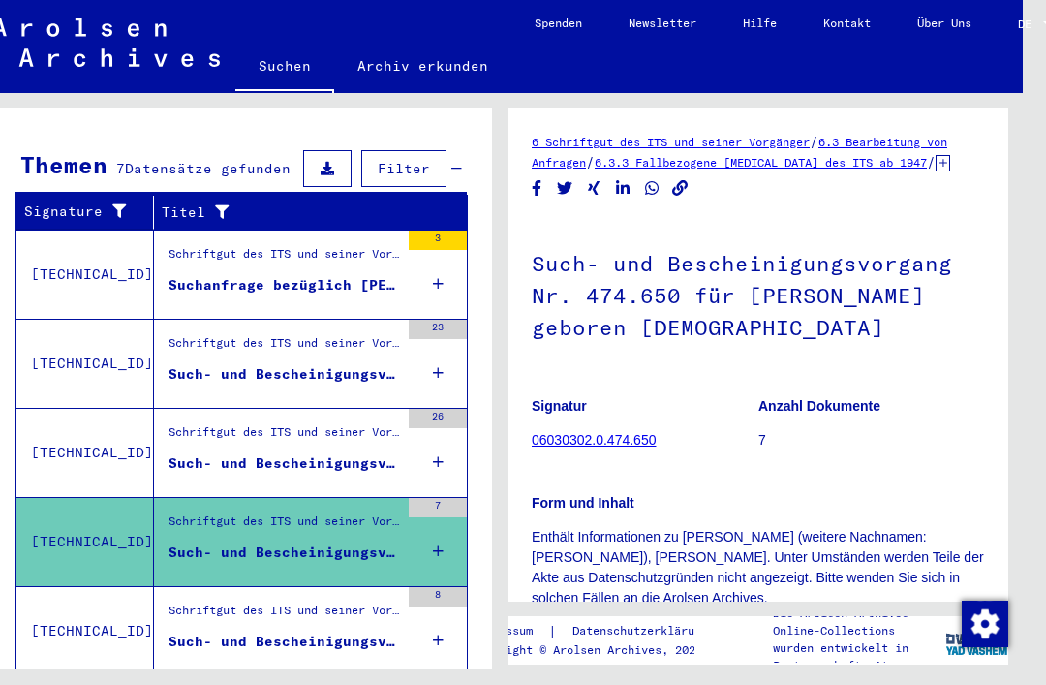
click at [286, 631] on div "Such- und Bescheinigungsvorgang Nr. 497.831 für [PERSON_NAME] geboren [DEMOGRAP…" at bounding box center [283, 641] width 230 height 20
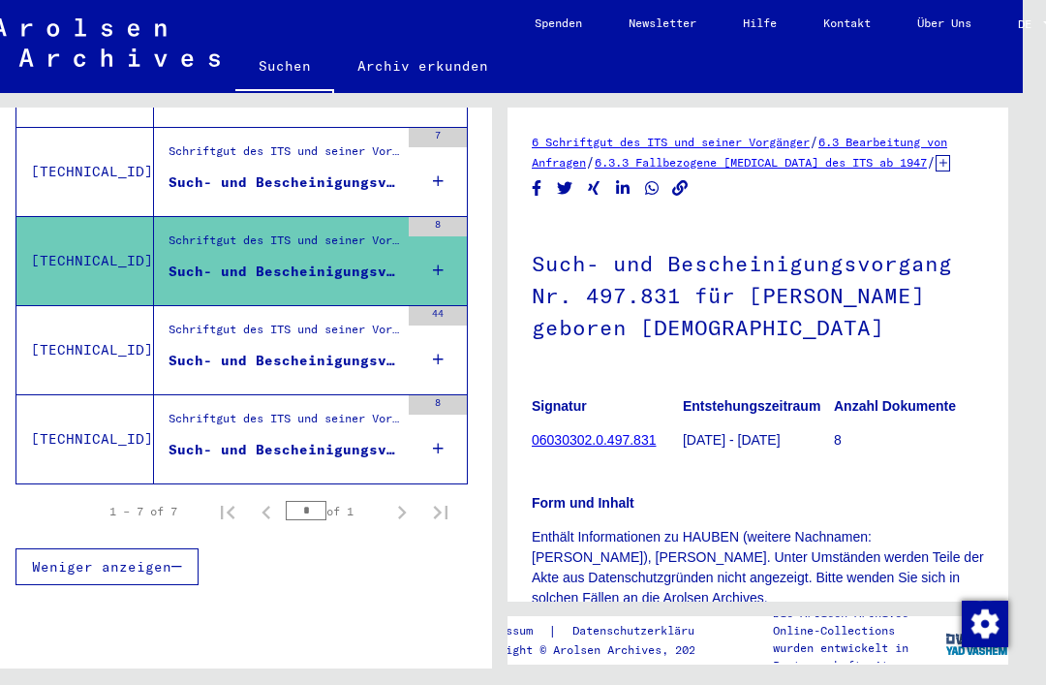
scroll to position [685, 0]
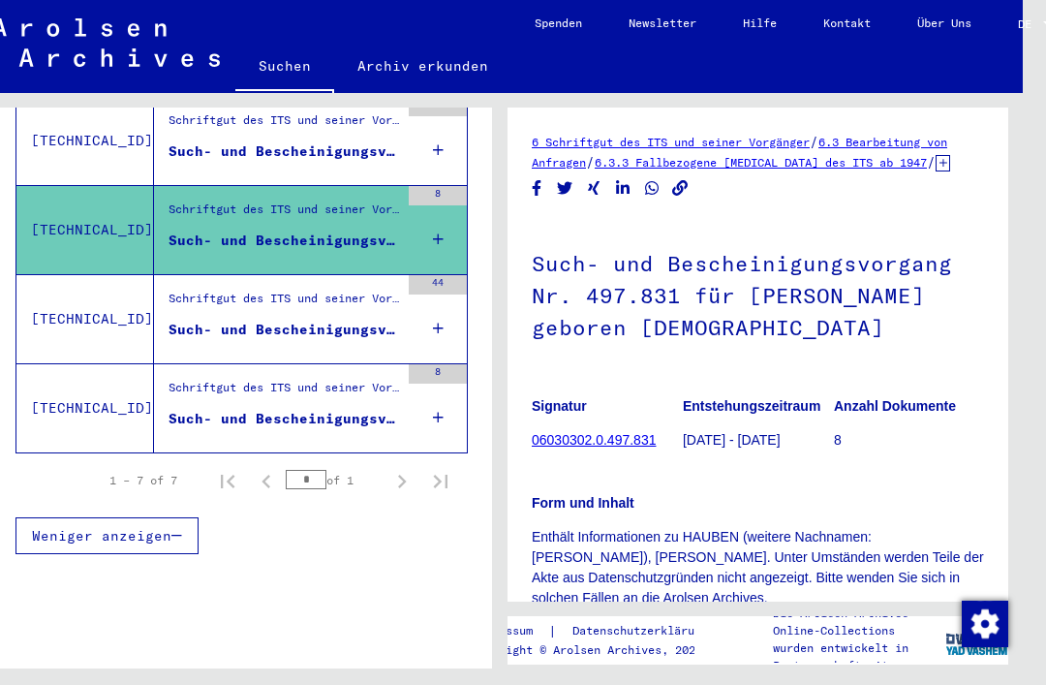
click at [321, 319] on div "Such- und Bescheinigungsvorgang Nr. 55.062 für [PERSON_NAME] geboren [DEMOGRAPH…" at bounding box center [283, 329] width 230 height 20
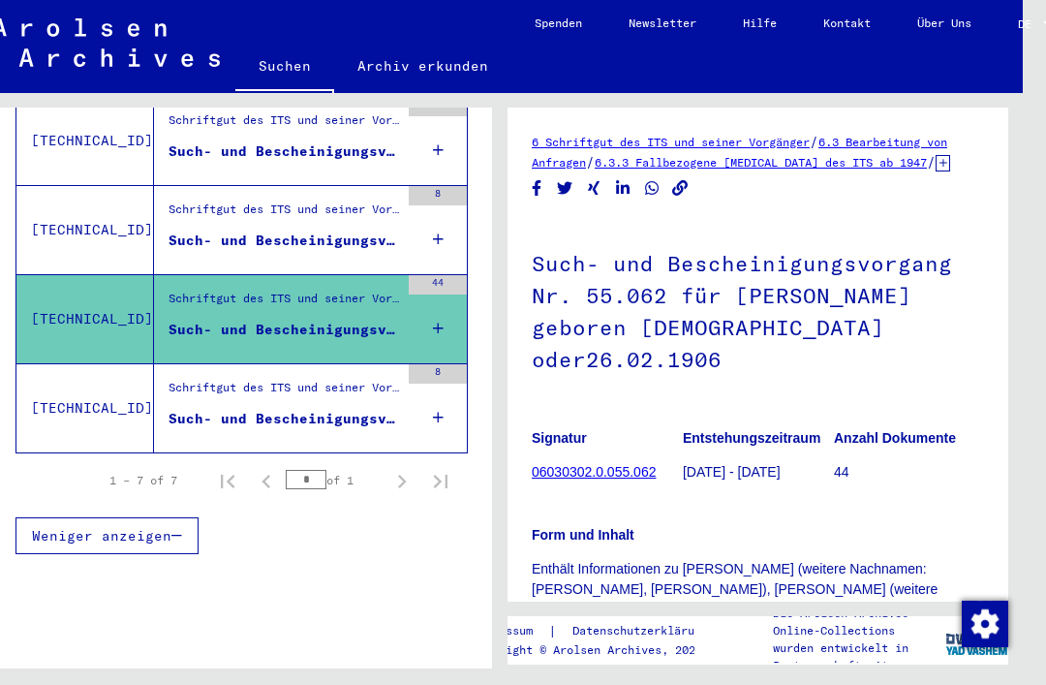
click at [292, 409] on div "Such- und Bescheinigungsvorgang Nr. 671.878 für [PERSON_NAME] geboren [DEMOGRAP…" at bounding box center [283, 419] width 230 height 20
